Goal: Task Accomplishment & Management: Manage account settings

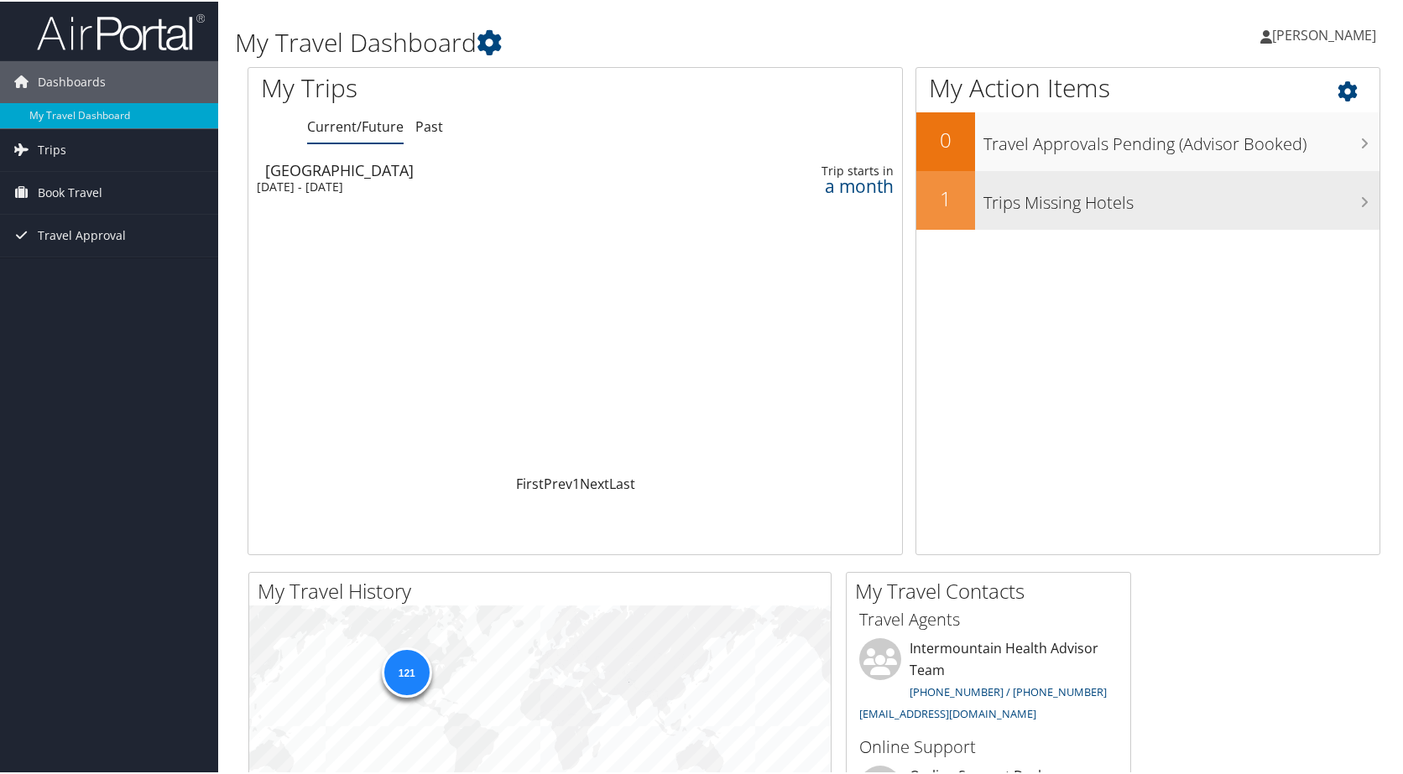
click at [1063, 202] on h3 "Trips Missing Hotels" at bounding box center [1181, 197] width 396 height 32
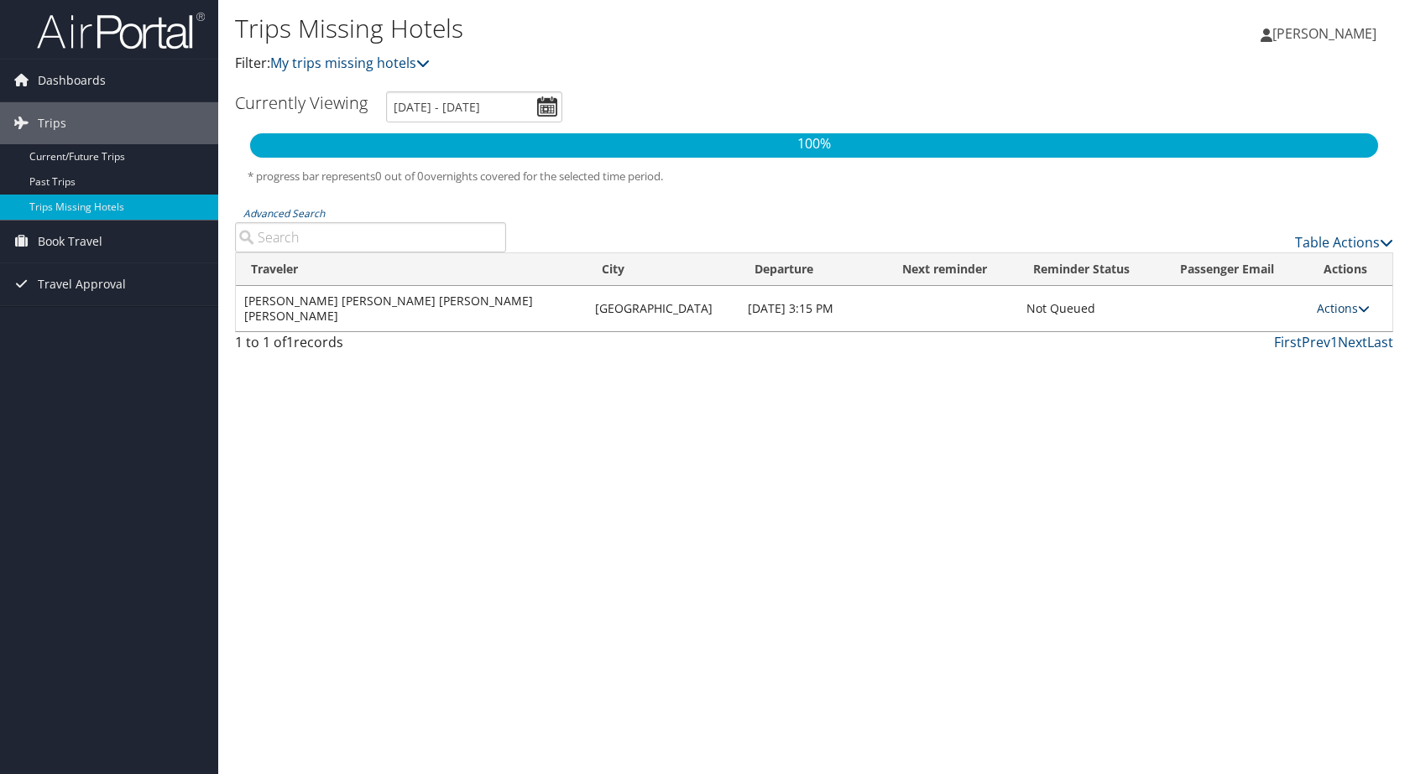
click at [1353, 307] on link "Actions" at bounding box center [1343, 308] width 53 height 16
click at [59, 162] on link "Current/Future Trips" at bounding box center [109, 156] width 218 height 25
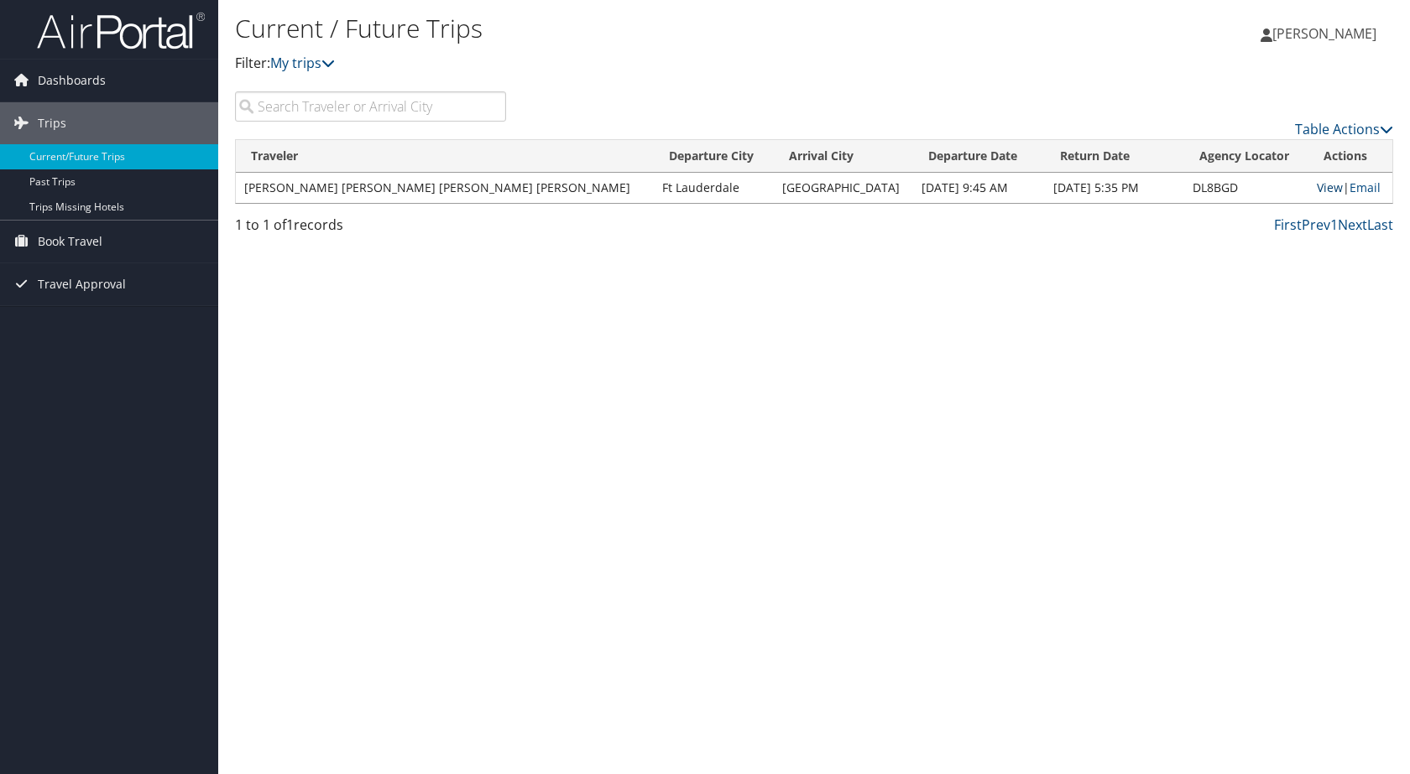
click at [1317, 187] on link "View" at bounding box center [1330, 188] width 26 height 16
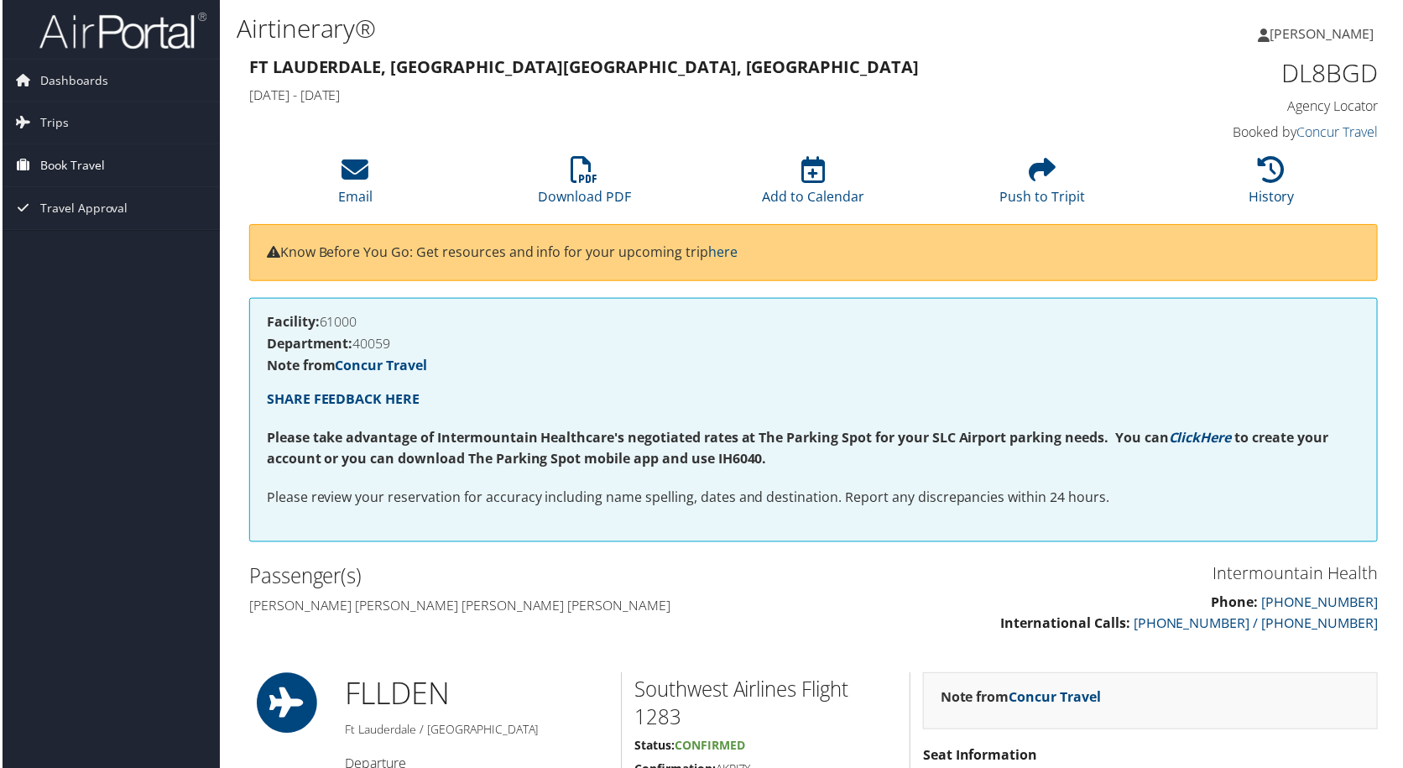
click at [67, 165] on span "Book Travel" at bounding box center [70, 166] width 65 height 42
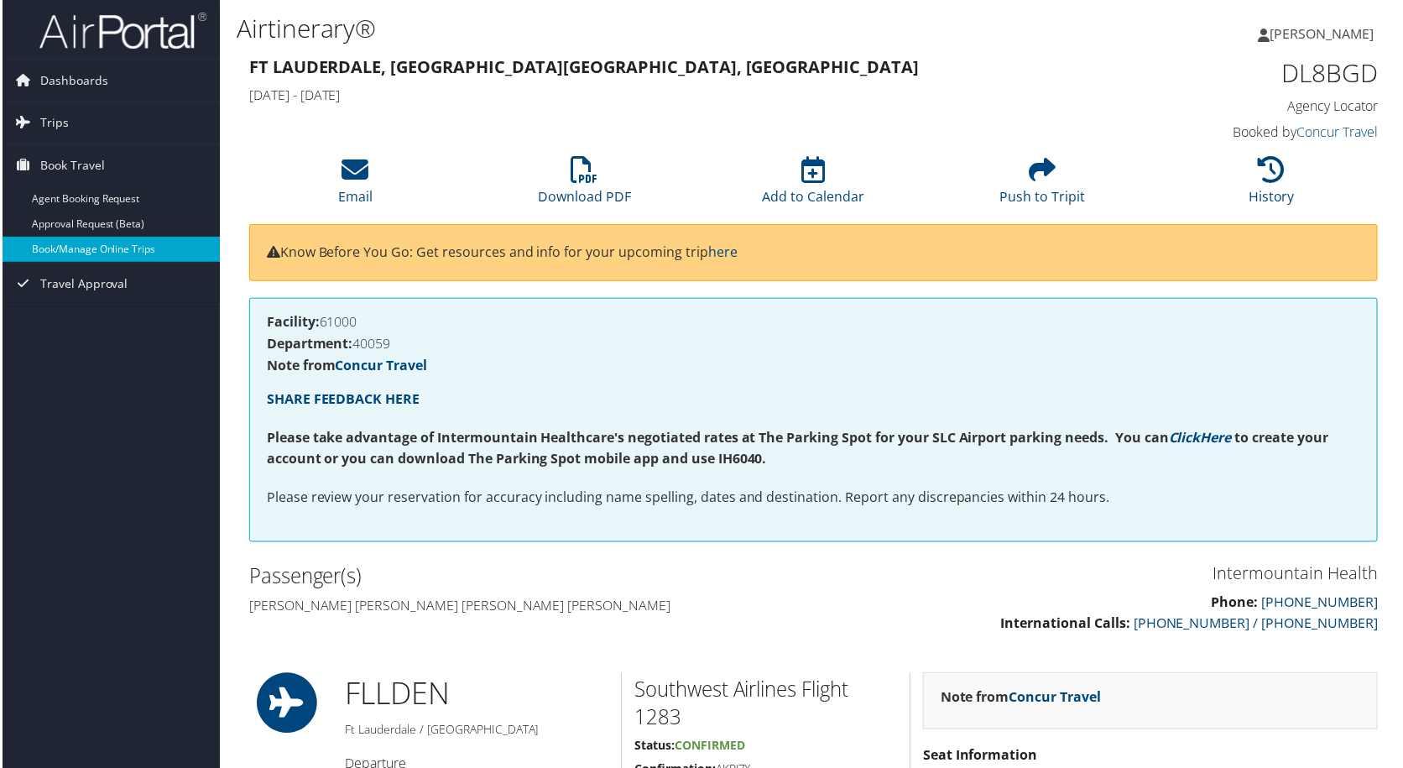
click at [75, 244] on link "Book/Manage Online Trips" at bounding box center [109, 249] width 218 height 25
